Goal: Information Seeking & Learning: Learn about a topic

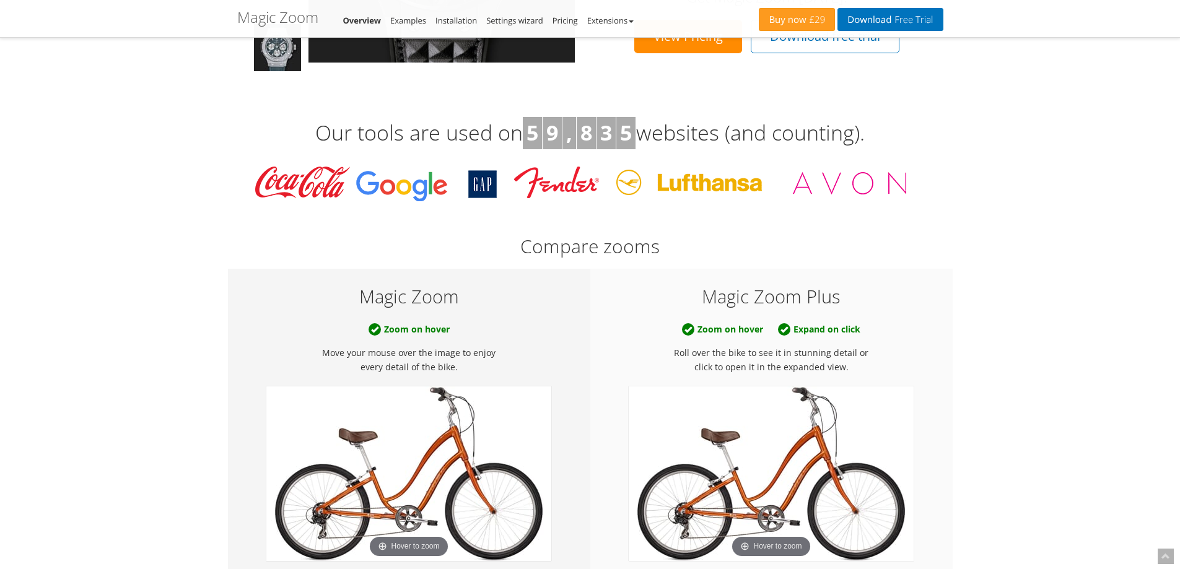
scroll to position [558, 0]
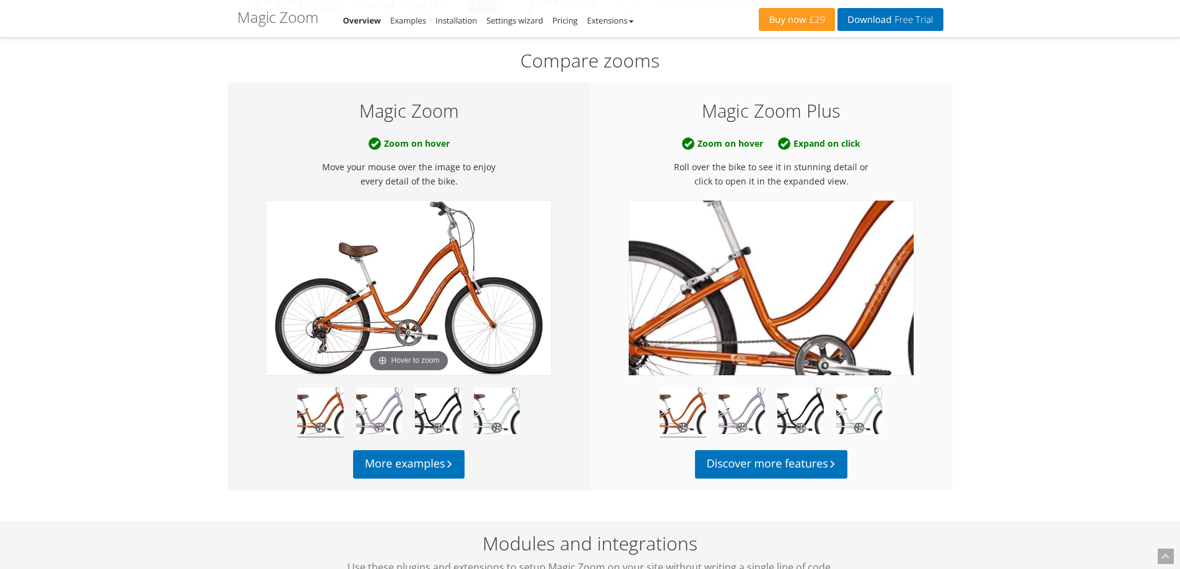
click at [748, 299] on img at bounding box center [771, 288] width 285 height 175
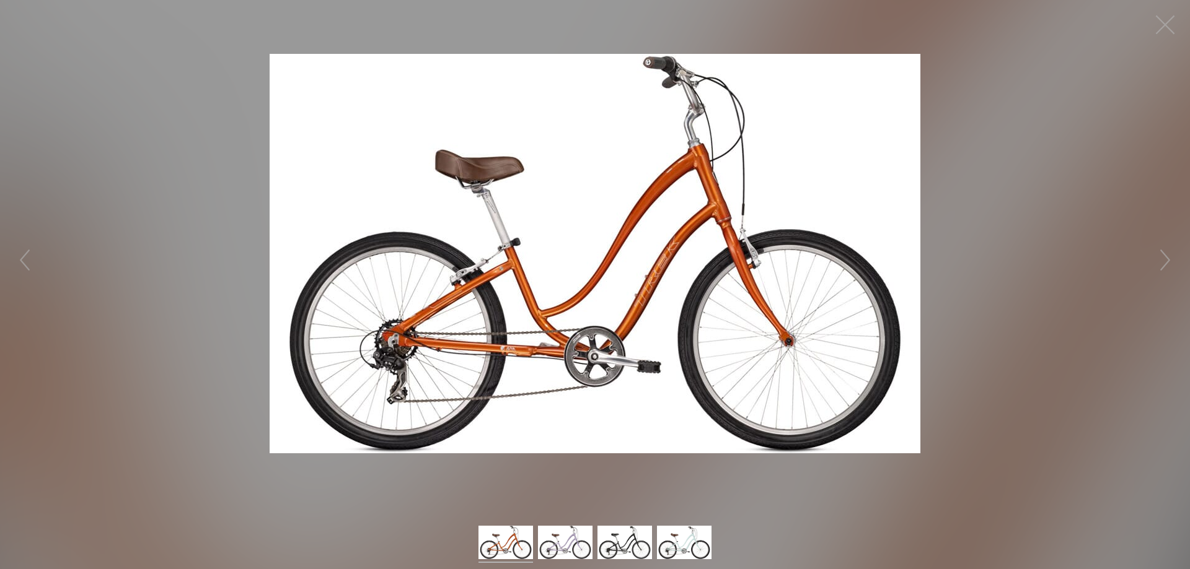
click at [934, 250] on figure at bounding box center [595, 253] width 1190 height 483
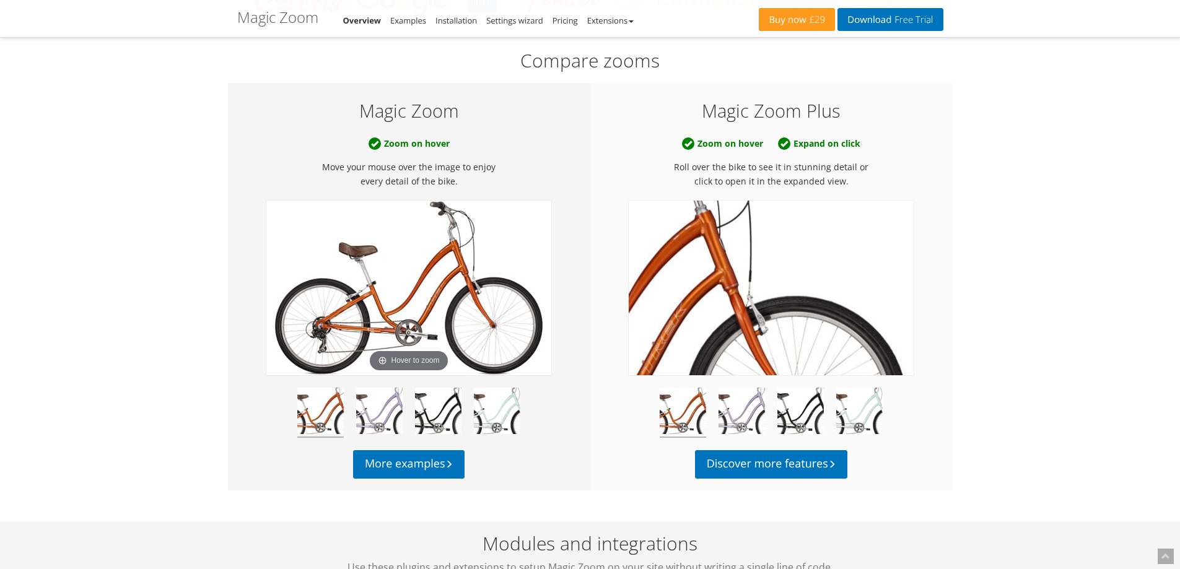
click at [831, 278] on img at bounding box center [771, 288] width 285 height 175
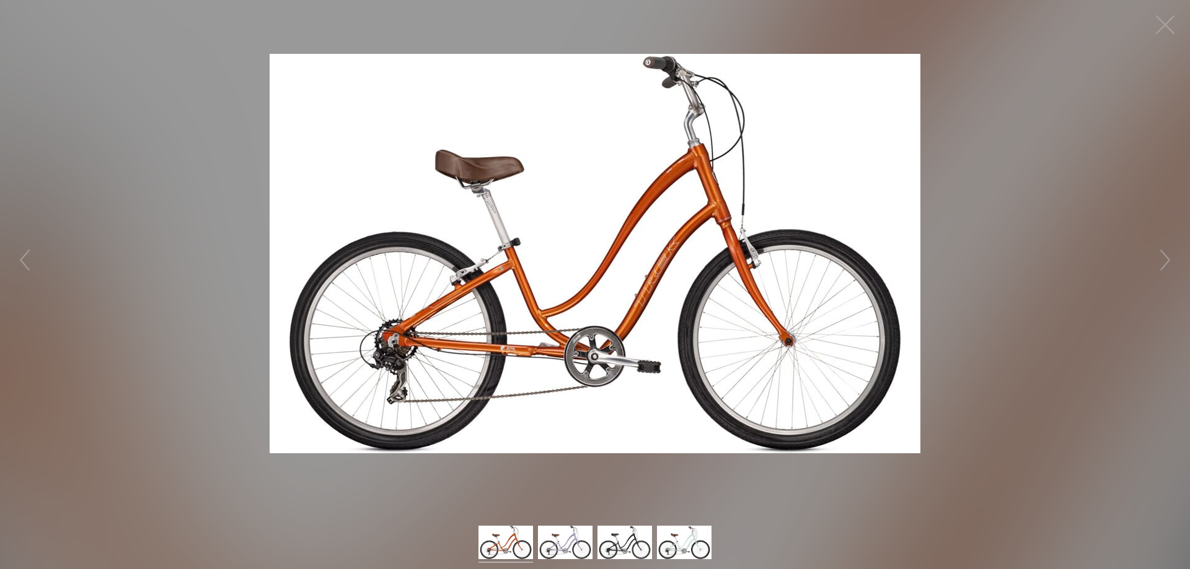
click at [531, 247] on img at bounding box center [595, 254] width 651 height 400
click at [641, 235] on img at bounding box center [595, 254] width 651 height 400
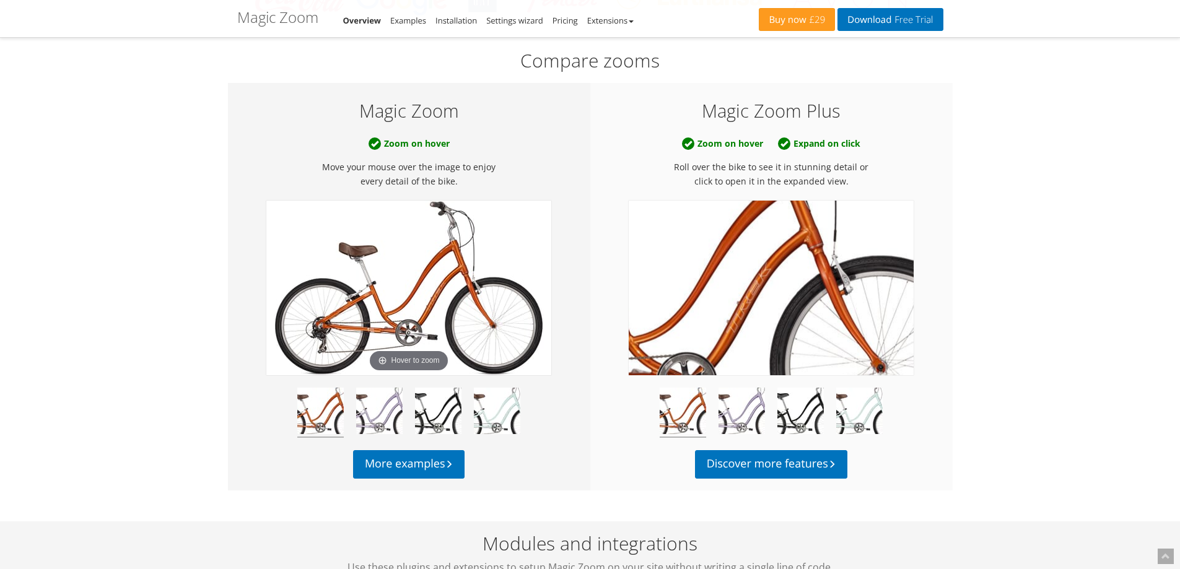
click at [792, 302] on img at bounding box center [771, 288] width 285 height 175
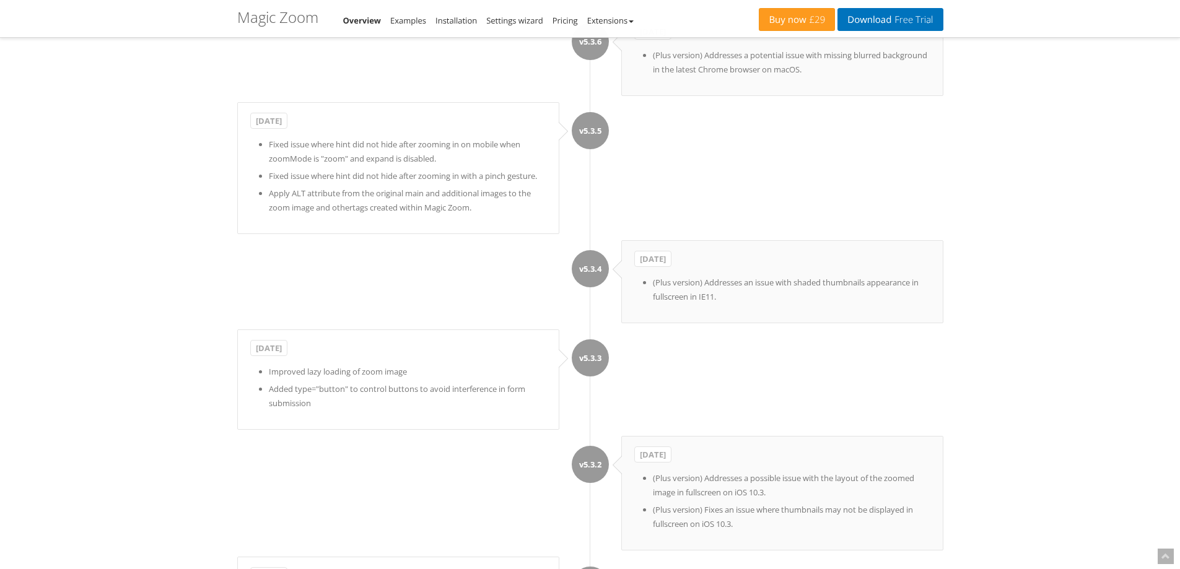
scroll to position [4151, 0]
